Goal: Task Accomplishment & Management: Manage account settings

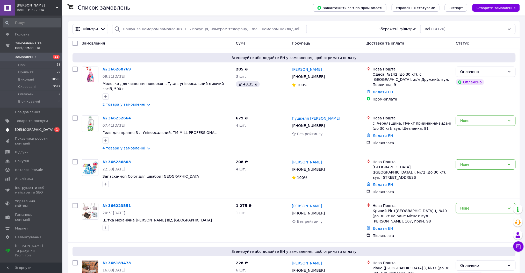
click at [21, 127] on span "[DEMOGRAPHIC_DATA]" at bounding box center [34, 129] width 38 height 5
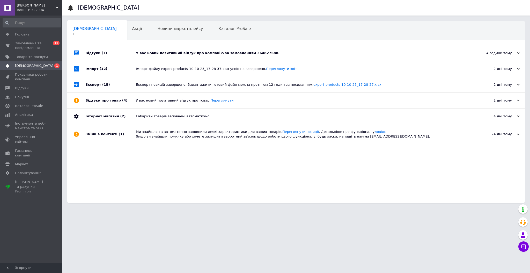
click at [290, 50] on div "У вас новий позитивний відгук про компанію за замовленням 364827588." at bounding box center [302, 53] width 332 height 16
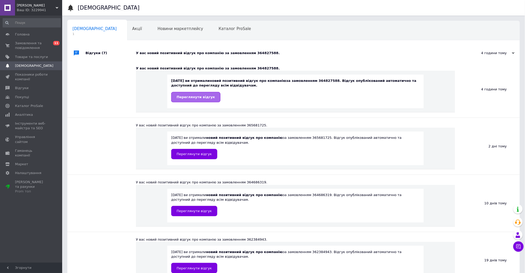
click at [187, 97] on span "Переглянути відгук" at bounding box center [196, 97] width 38 height 4
click at [15, 46] on span "Замовлення та повідомлення" at bounding box center [31, 45] width 33 height 9
